Goal: Task Accomplishment & Management: Use online tool/utility

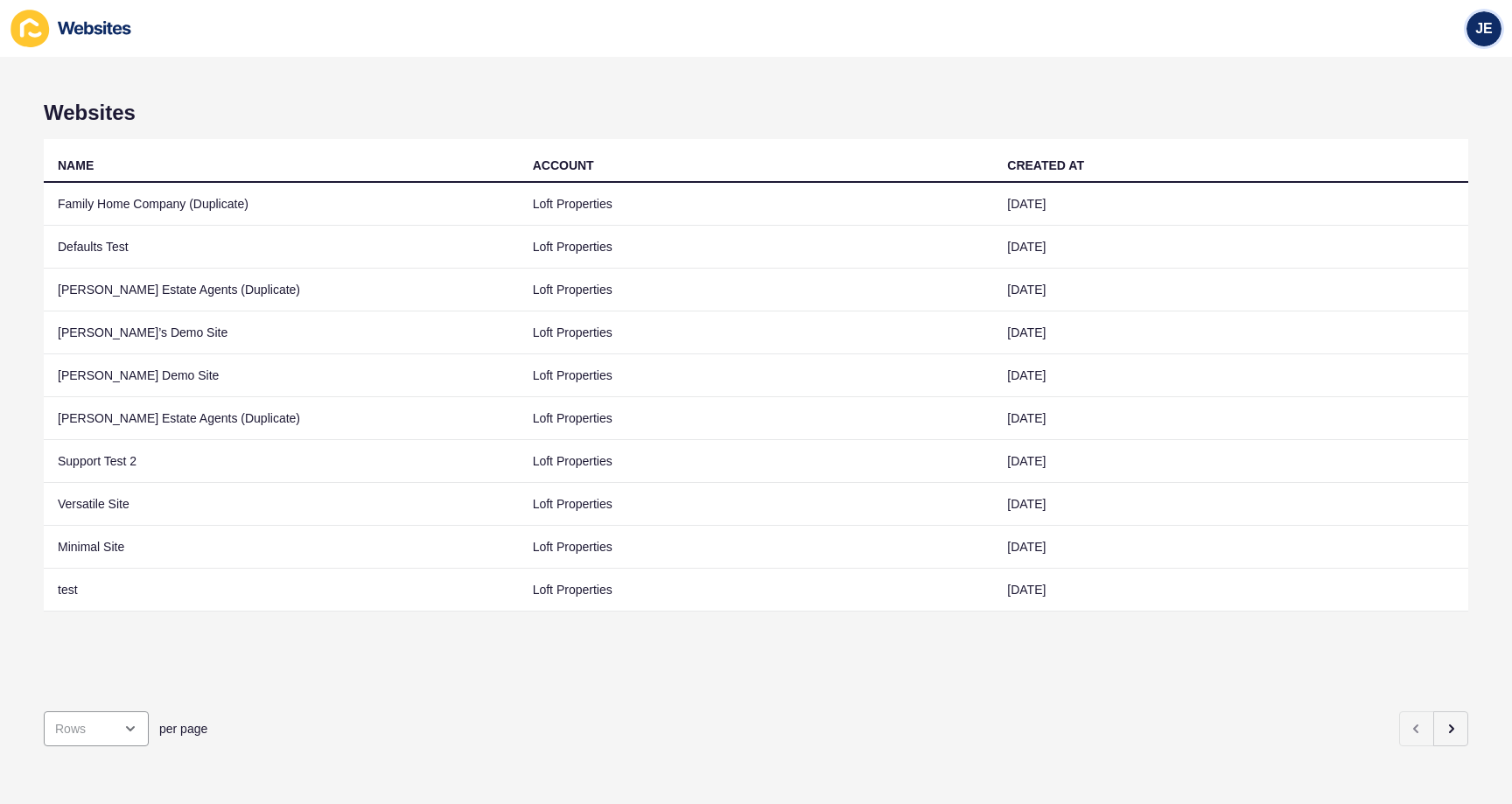
click at [1481, 34] on span "JE" at bounding box center [1484, 29] width 18 height 18
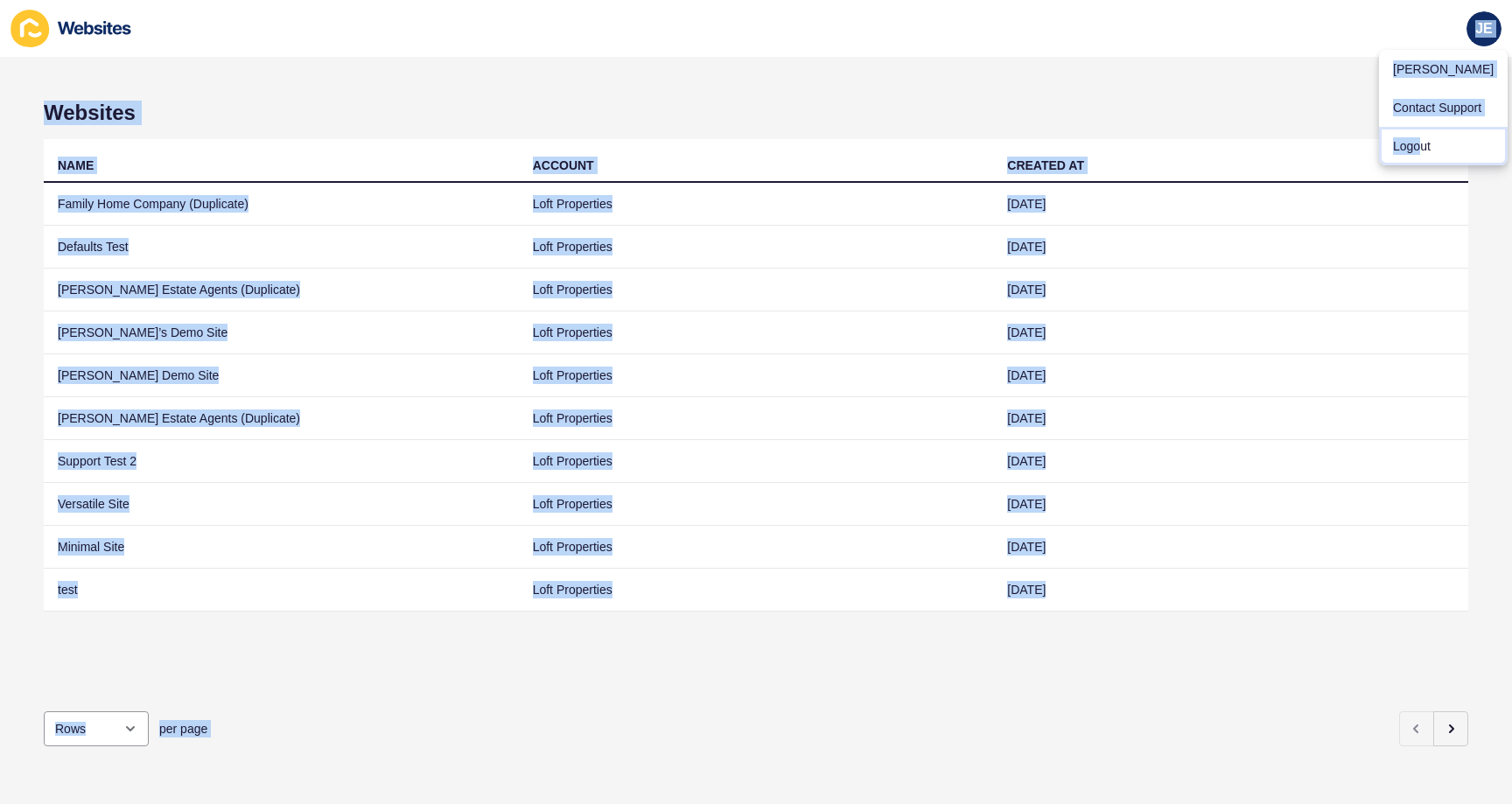
drag, startPoint x: 1420, startPoint y: 139, endPoint x: 706, endPoint y: 14, distance: 724.9
click at [705, 15] on body "JE Websites NAME ACCOUNT CREATED AT Family Home Company (Duplicate) Loft Proper…" at bounding box center [756, 402] width 1512 height 804
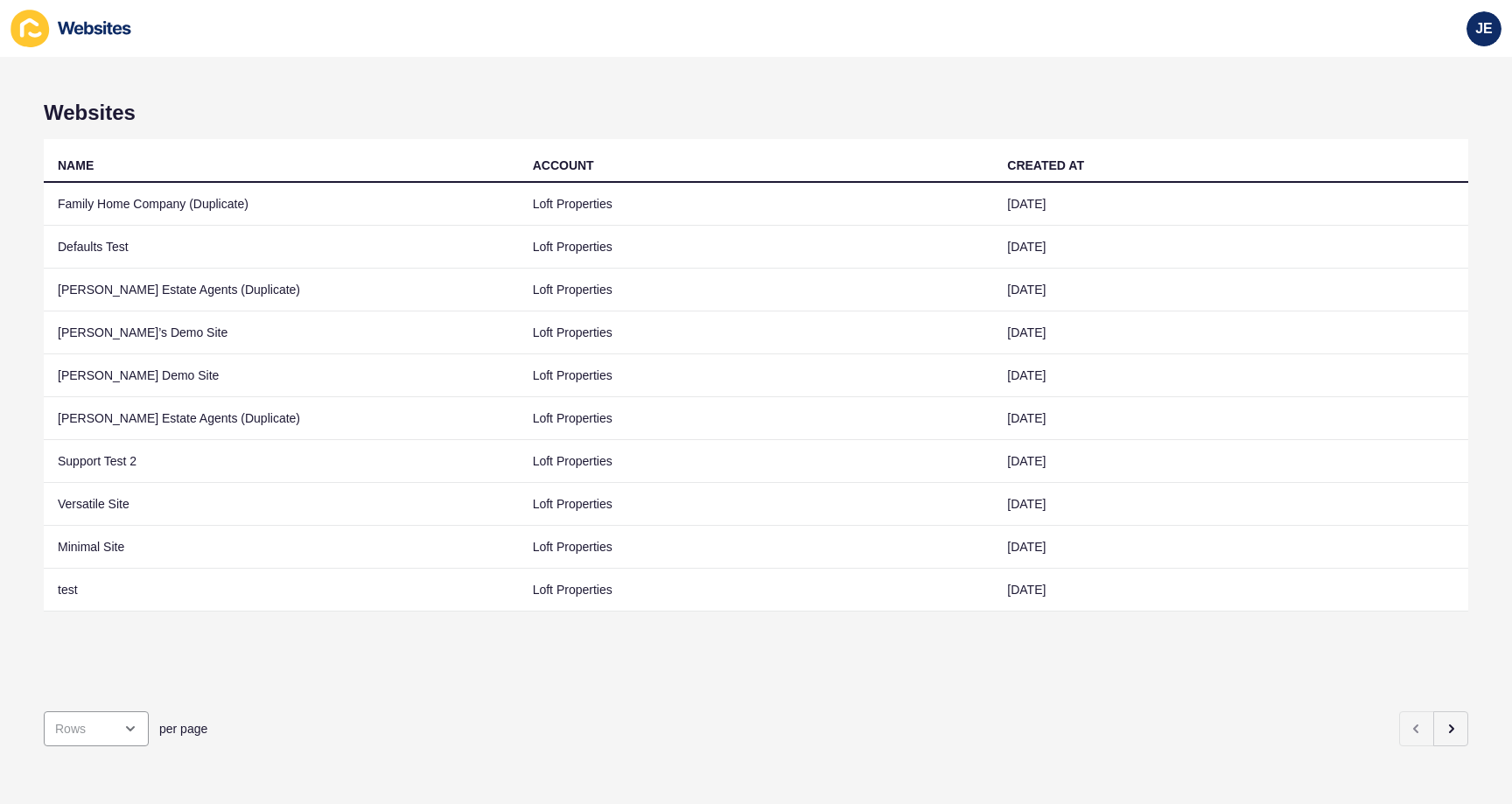
click at [706, 14] on div "JE" at bounding box center [756, 28] width 1512 height 57
click at [1455, 31] on div "JE" at bounding box center [756, 28] width 1512 height 57
click at [1470, 32] on div "JE" at bounding box center [1484, 28] width 35 height 35
click at [1427, 139] on link "Logout" at bounding box center [1444, 146] width 129 height 38
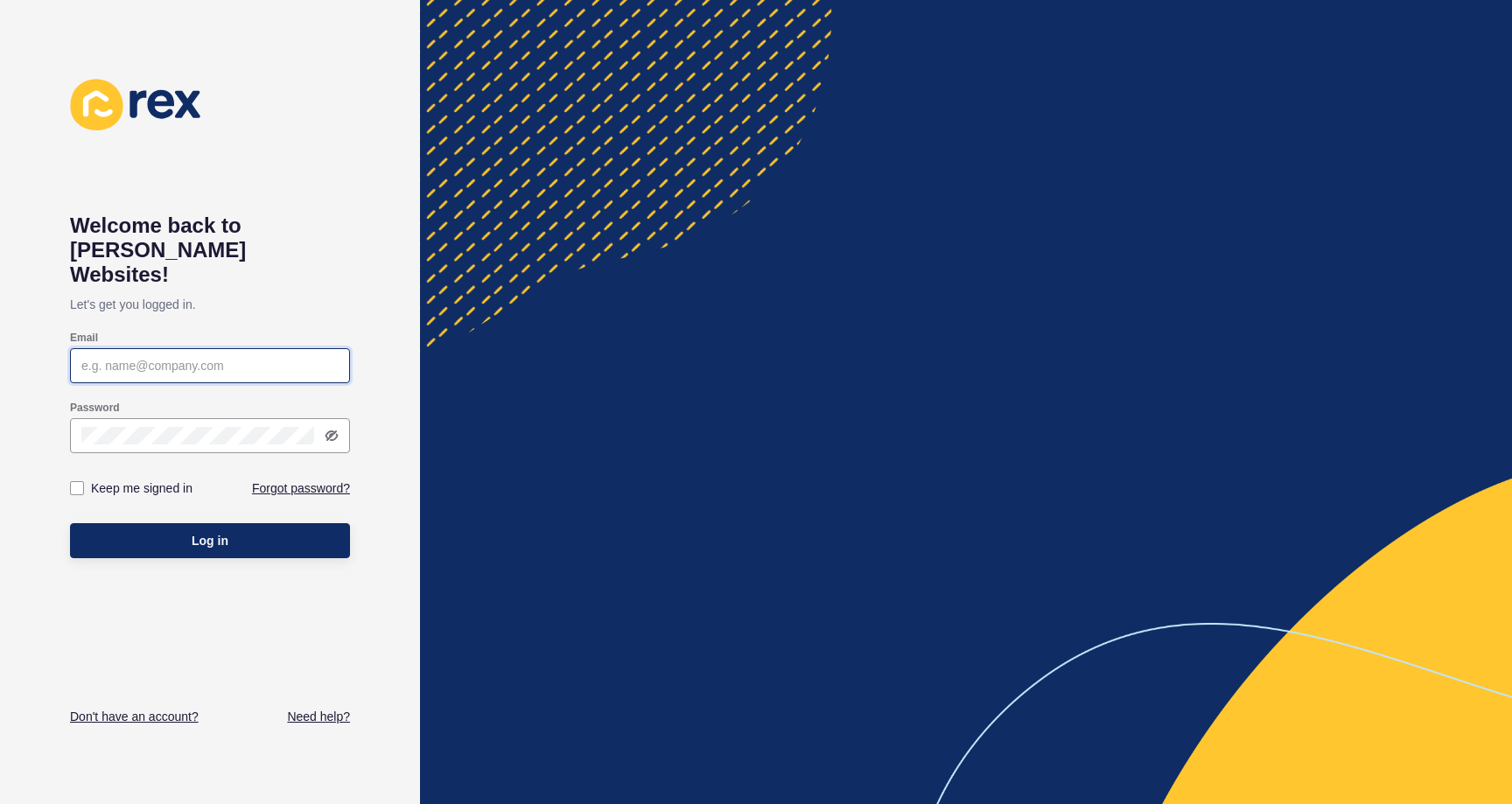
type input "[EMAIL_ADDRESS][PERSON_NAME][DOMAIN_NAME]"
click at [337, 429] on icon at bounding box center [332, 436] width 14 height 14
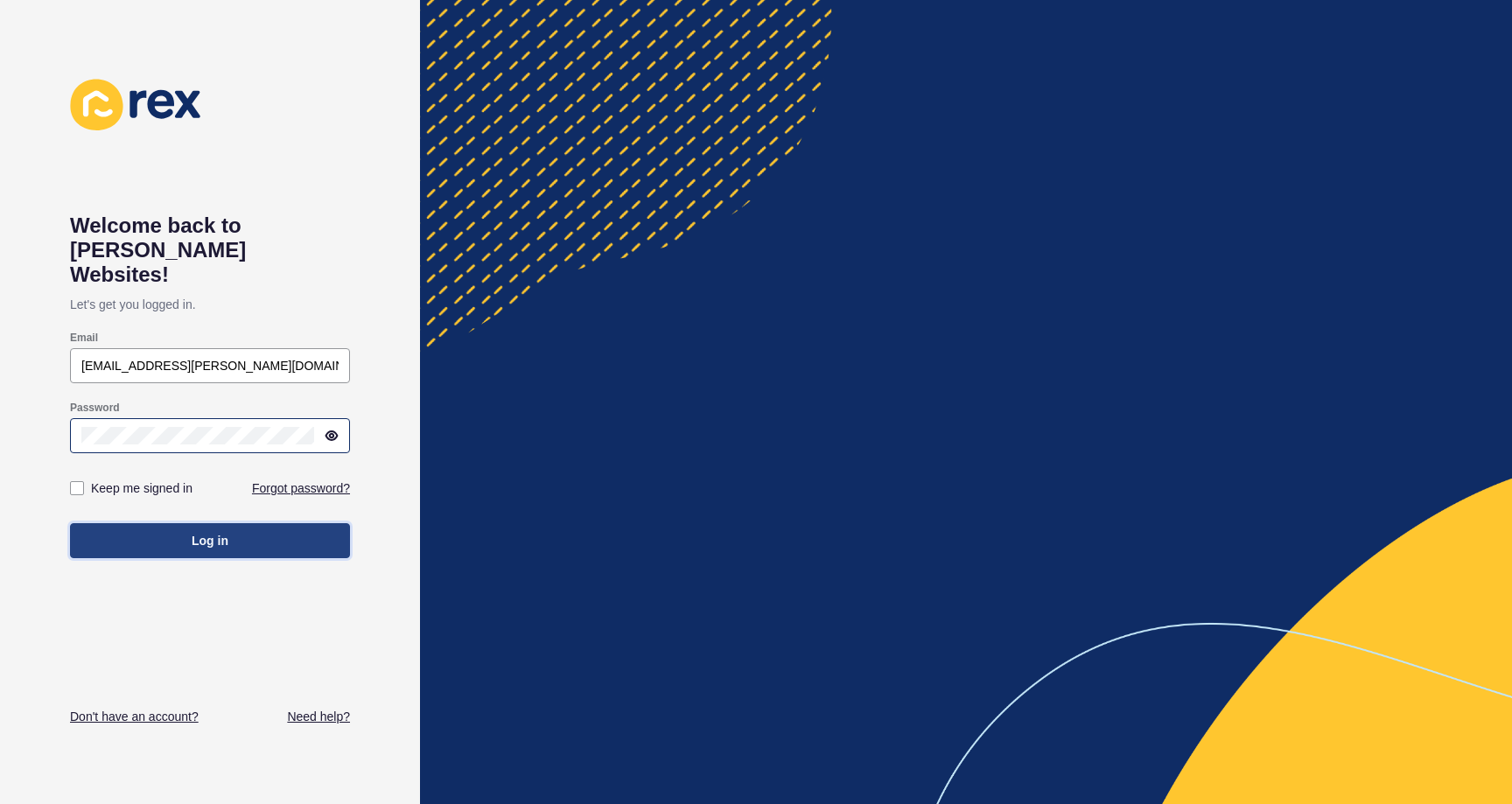
click at [241, 523] on button "Log in" at bounding box center [210, 540] width 280 height 35
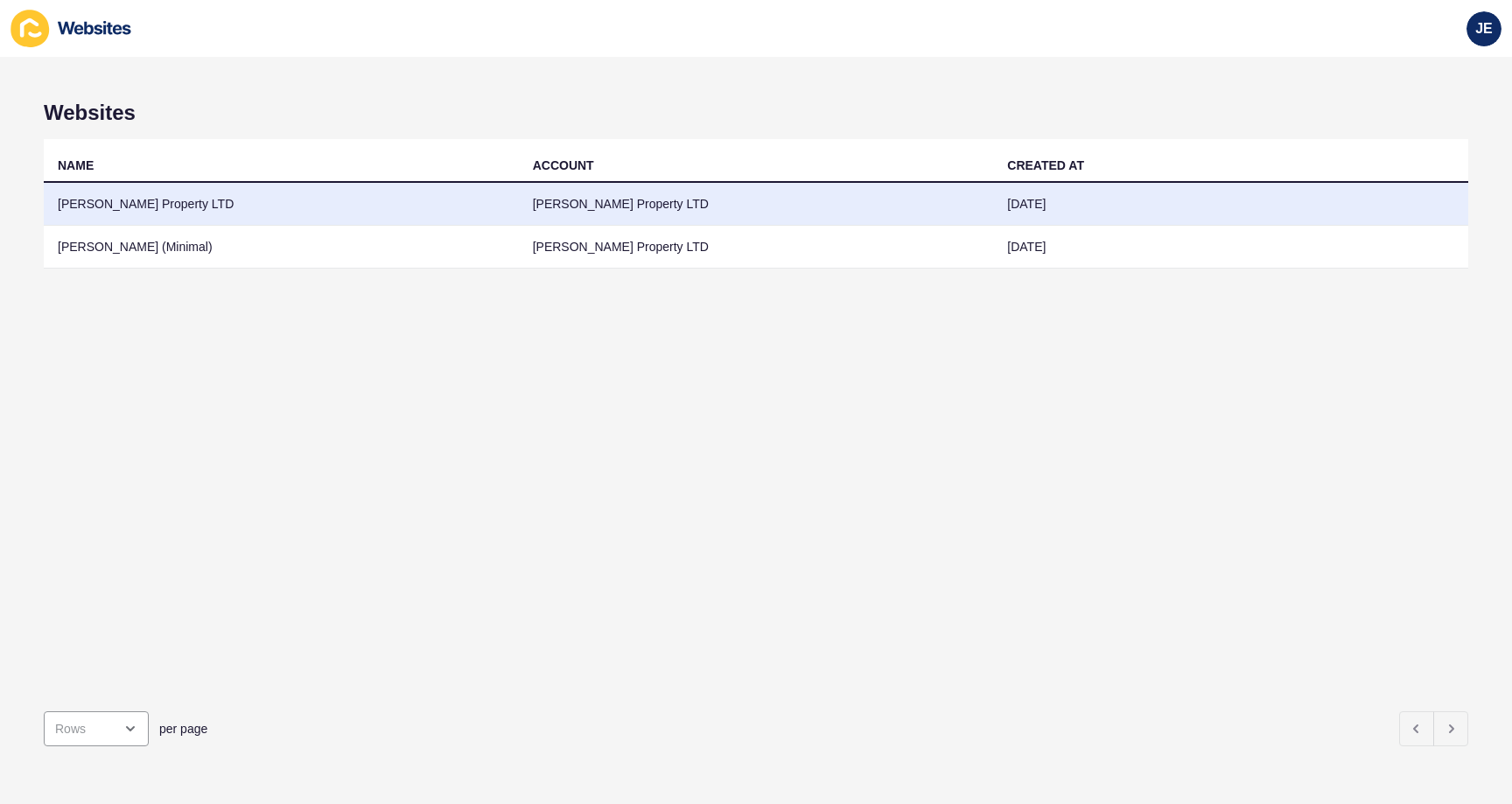
click at [667, 206] on td "[PERSON_NAME] Property LTD" at bounding box center [756, 204] width 475 height 43
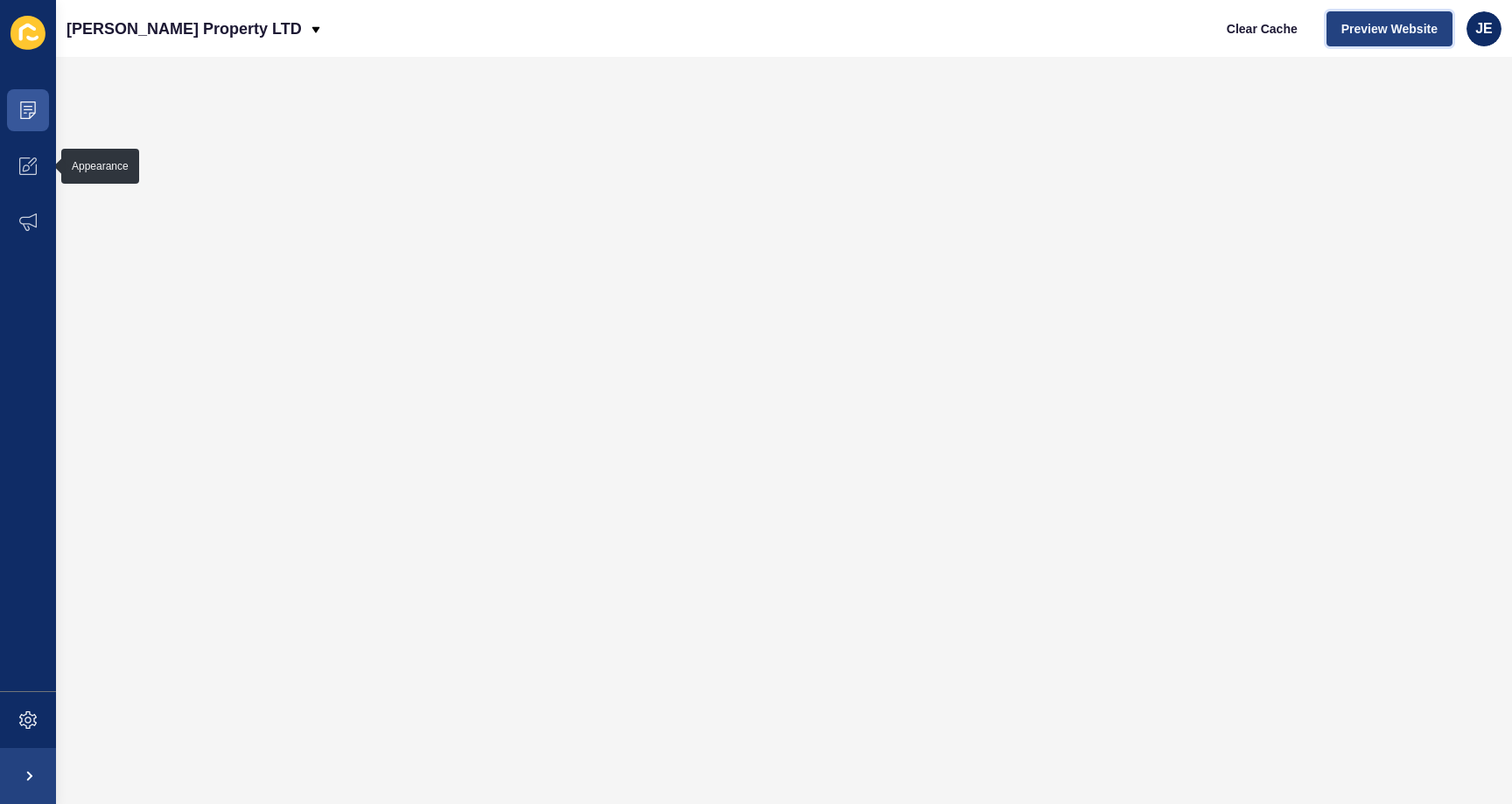
click at [1394, 28] on span "Preview Website" at bounding box center [1389, 29] width 96 height 18
click at [36, 702] on span at bounding box center [28, 720] width 56 height 56
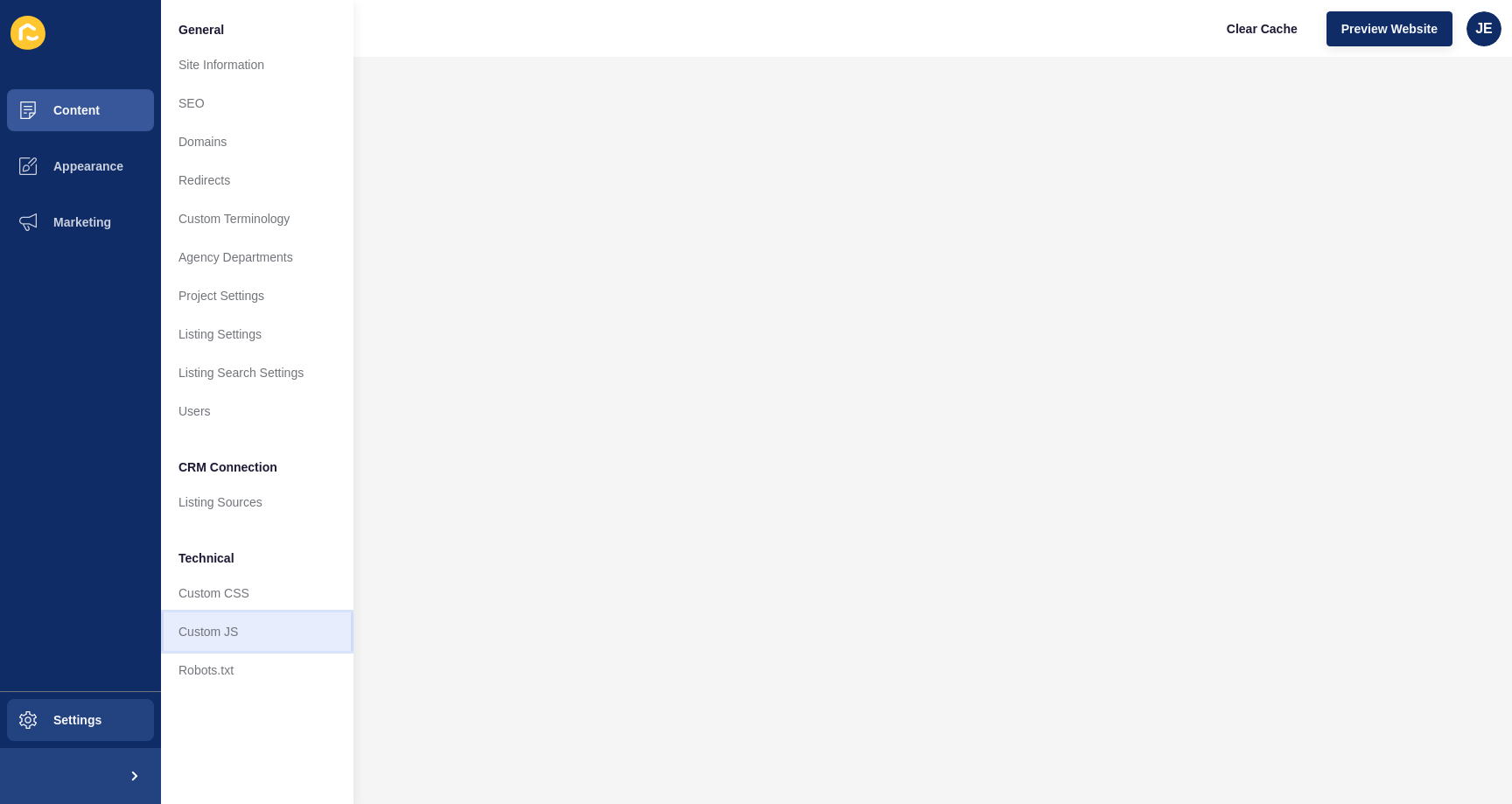
click at [199, 635] on link "Custom JS" at bounding box center [257, 631] width 193 height 38
